Goal: Use online tool/utility

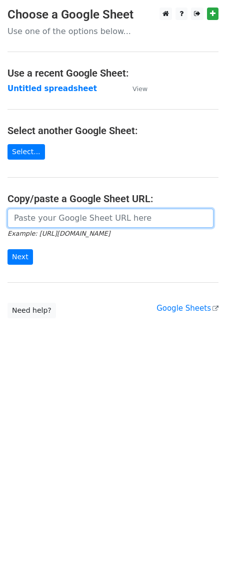
click at [68, 219] on input "url" at bounding box center [111, 218] width 206 height 19
paste input "[URL][DOMAIN_NAME]"
type input "[URL][DOMAIN_NAME]"
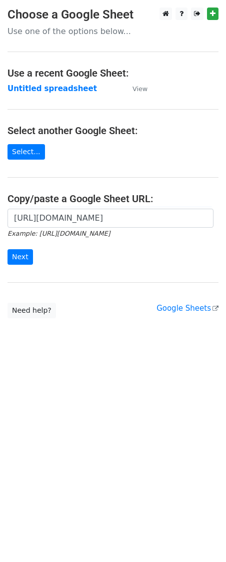
click at [14, 267] on div "[URL][DOMAIN_NAME] Example: [URL][DOMAIN_NAME] Next" at bounding box center [113, 242] width 226 height 66
click at [18, 258] on input "Next" at bounding box center [21, 257] width 26 height 16
